Goal: Task Accomplishment & Management: Use online tool/utility

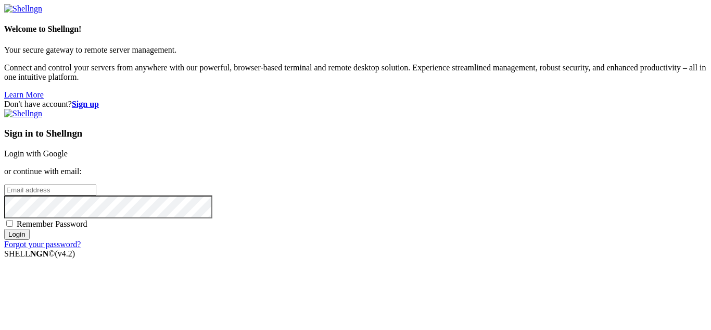
click at [68, 149] on link "Login with Google" at bounding box center [36, 153] width 64 height 9
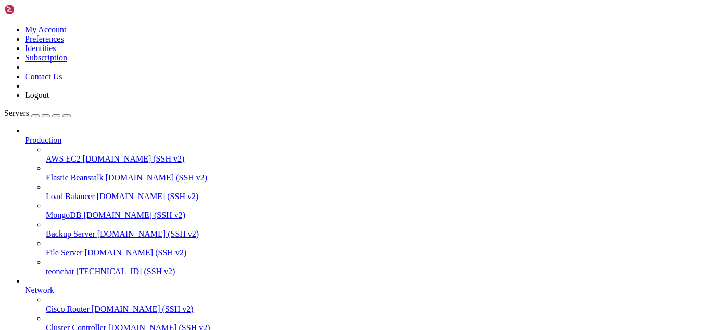
click at [46, 267] on icon at bounding box center [46, 267] width 0 height 0
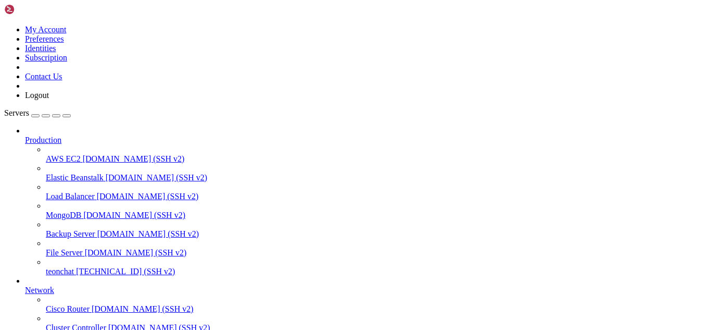
type input "/root/meuapp/flaskmkdir/oficial/app_delivery/templates/admin"
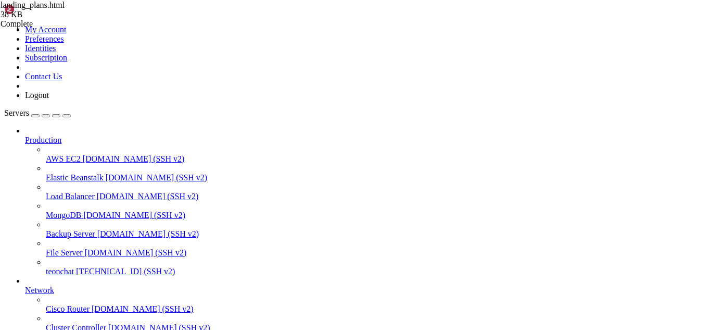
scroll to position [0, 0]
drag, startPoint x: 157, startPoint y: 51, endPoint x: 9, endPoint y: 54, distance: 147.9
drag, startPoint x: 14, startPoint y: 616, endPoint x: 269, endPoint y: 682, distance: 263.1
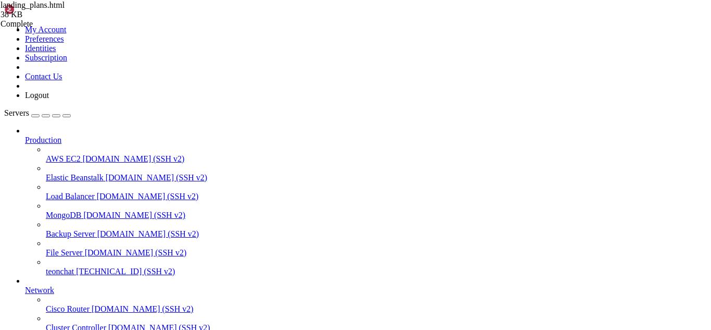
drag, startPoint x: 293, startPoint y: 837, endPoint x: 257, endPoint y: 847, distance: 36.8
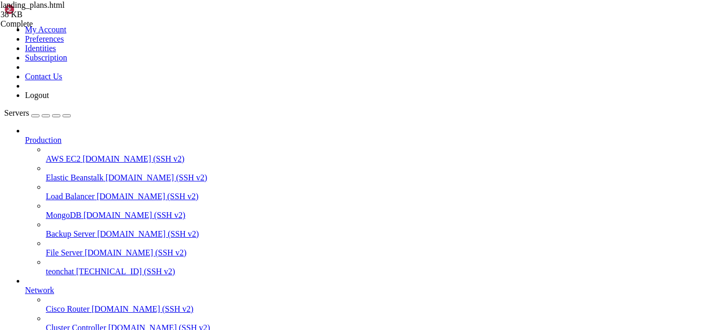
scroll to position [153, 0]
